Goal: Task Accomplishment & Management: Manage account settings

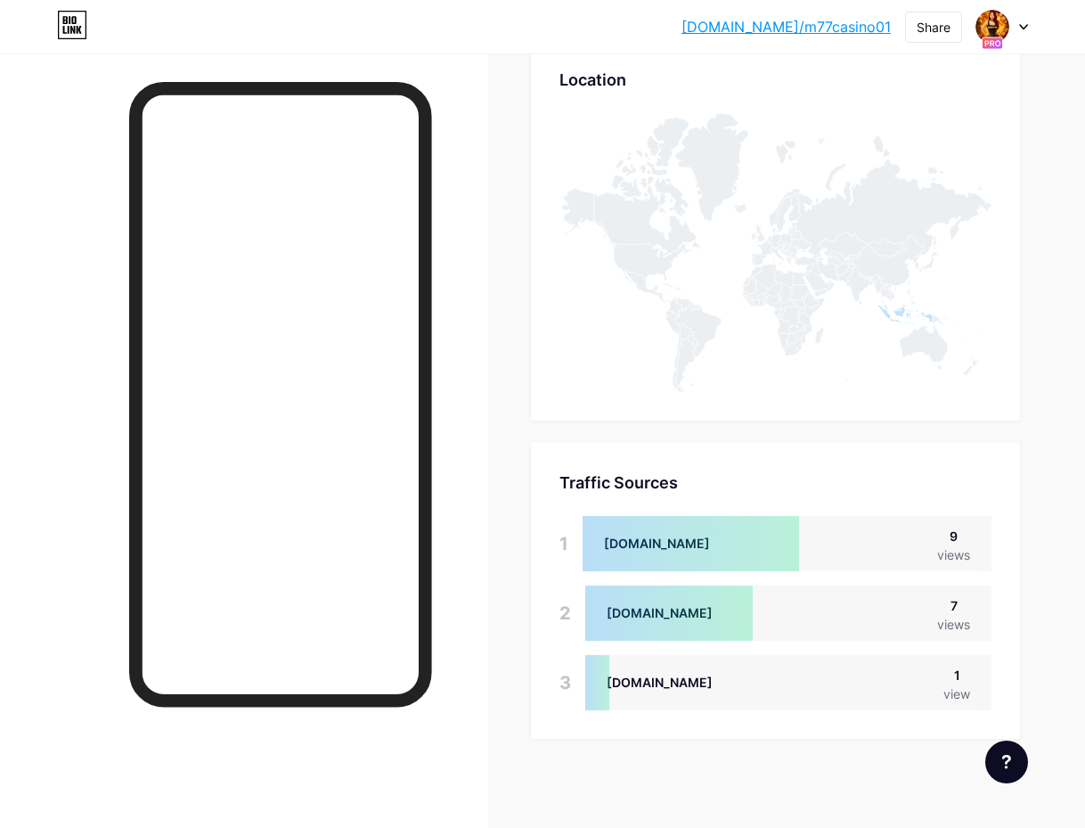
scroll to position [828, 1085]
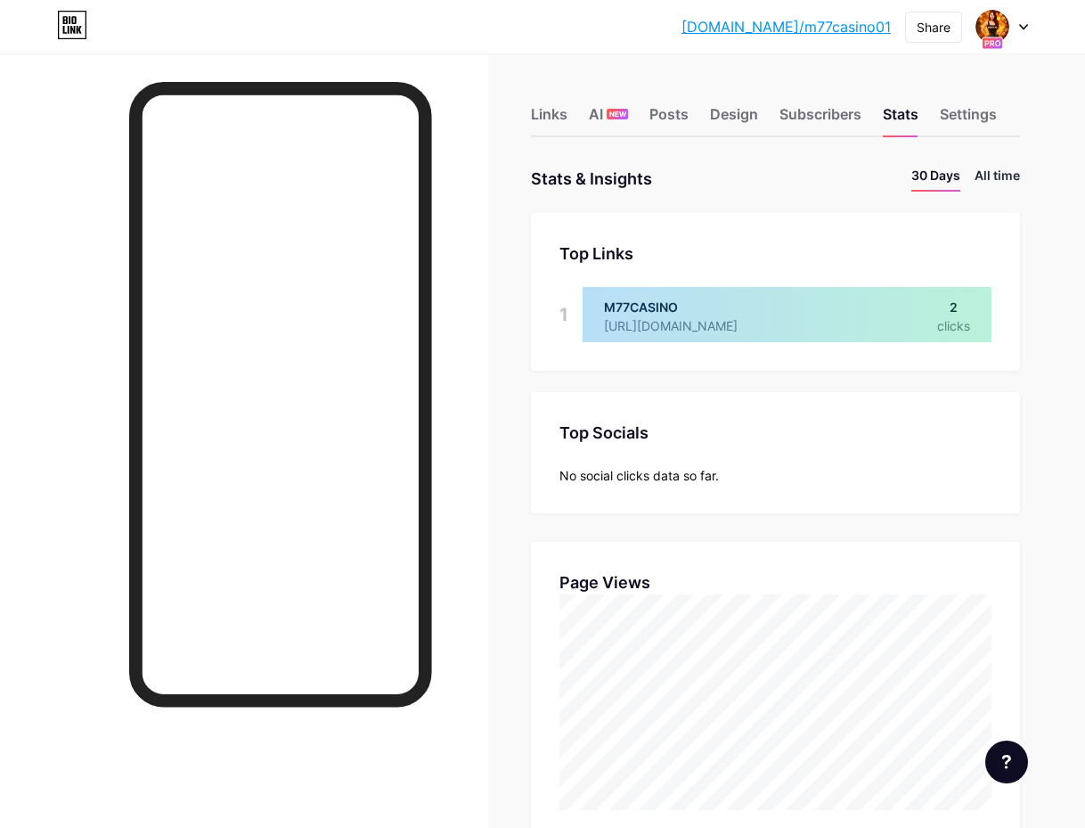
click at [991, 175] on li "All time" at bounding box center [997, 179] width 45 height 26
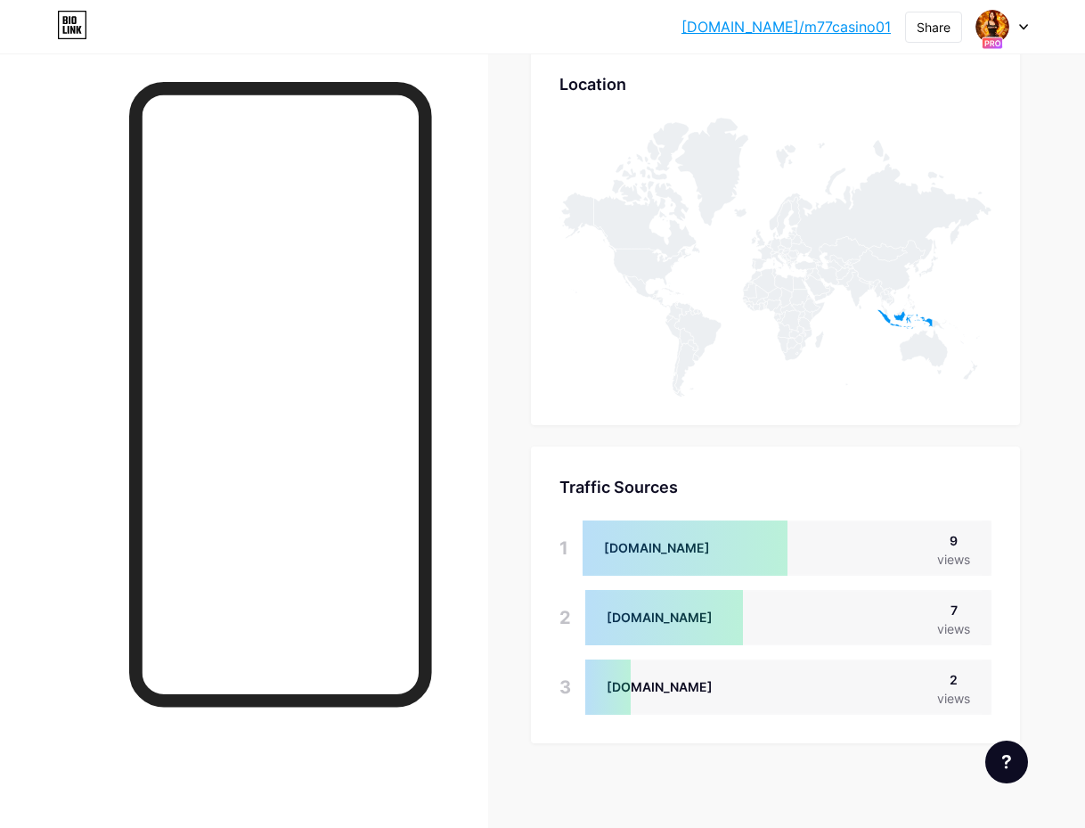
scroll to position [821, 0]
